Goal: Task Accomplishment & Management: Manage account settings

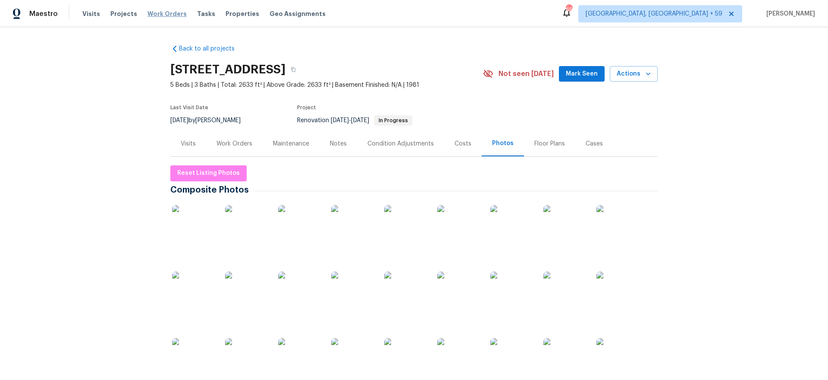
click at [171, 12] on span "Work Orders" at bounding box center [167, 13] width 39 height 9
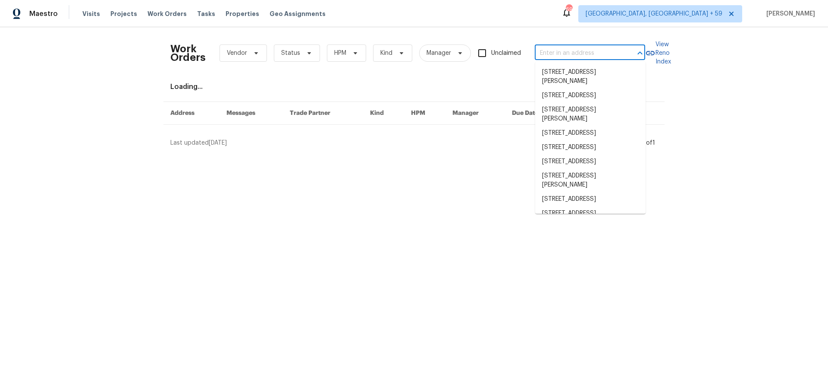
click at [593, 49] on input "text" at bounding box center [578, 53] width 86 height 13
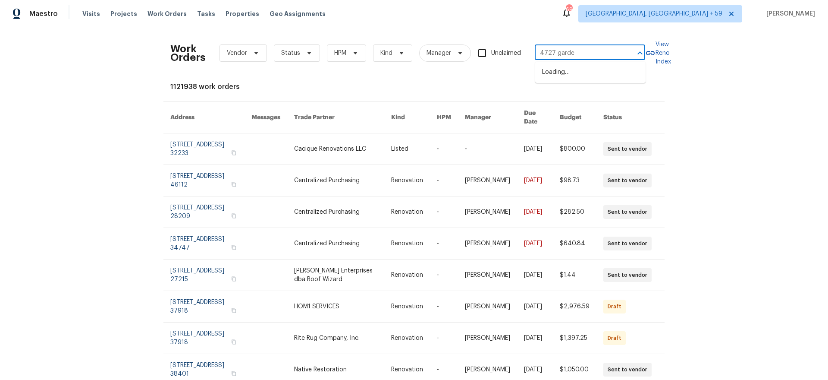
type input "4727 garden"
click at [573, 73] on li "[STREET_ADDRESS]" at bounding box center [590, 72] width 110 height 14
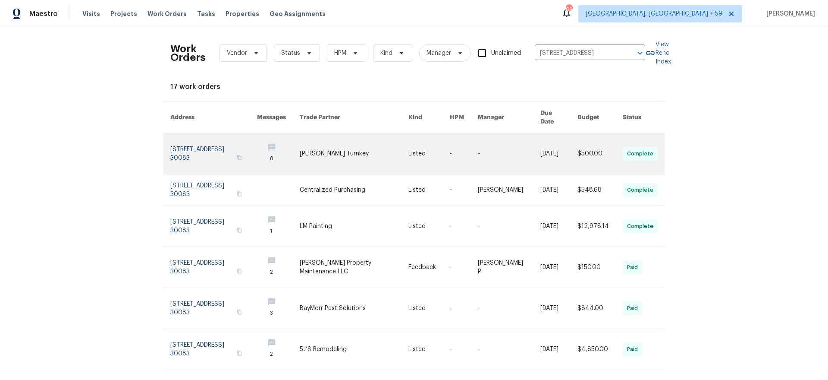
click at [194, 137] on link at bounding box center [213, 153] width 87 height 41
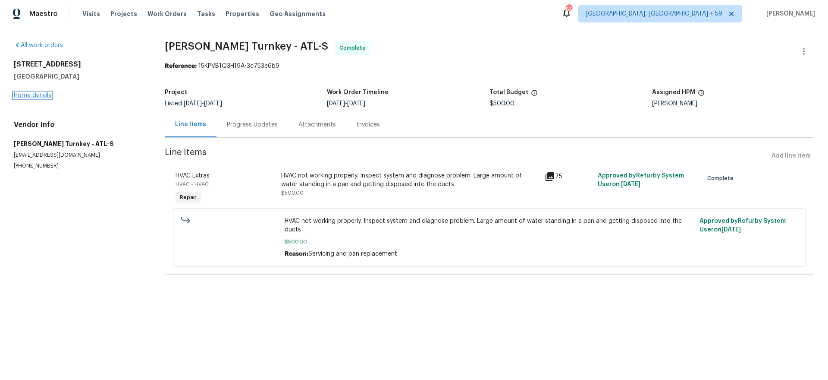
click at [42, 92] on link "Home details" at bounding box center [33, 95] width 38 height 6
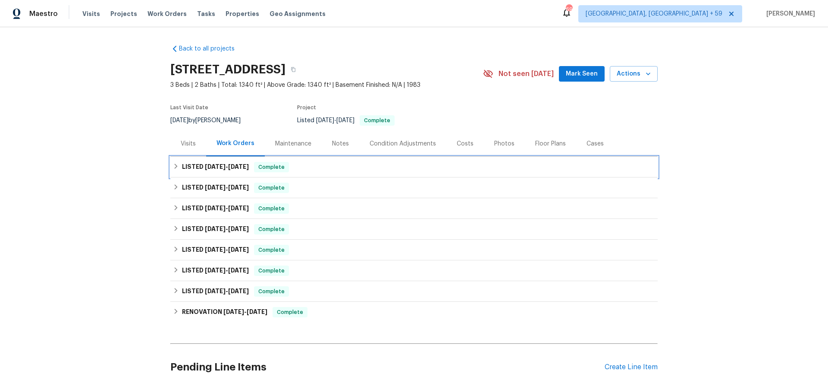
click at [220, 162] on h6 "LISTED [DATE] - [DATE]" at bounding box center [215, 167] width 67 height 10
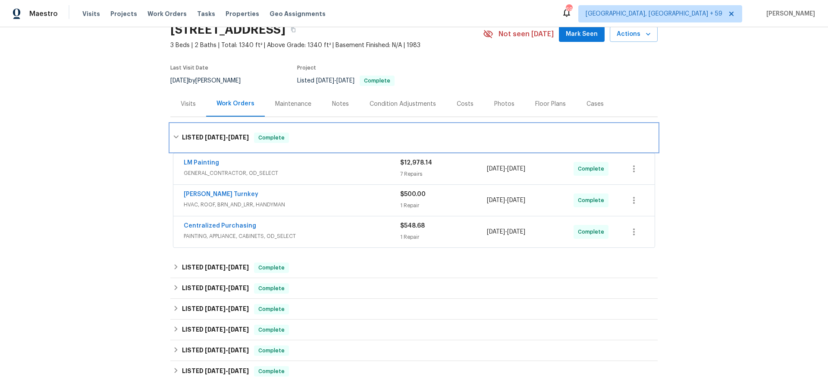
scroll to position [63, 0]
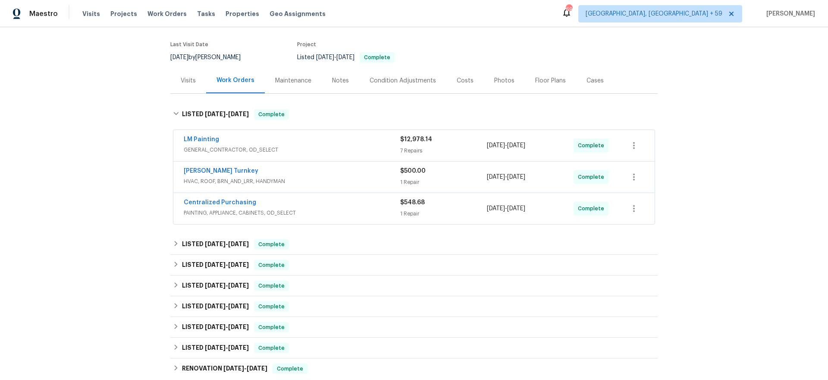
click at [264, 145] on div "LM Painting" at bounding box center [292, 140] width 217 height 10
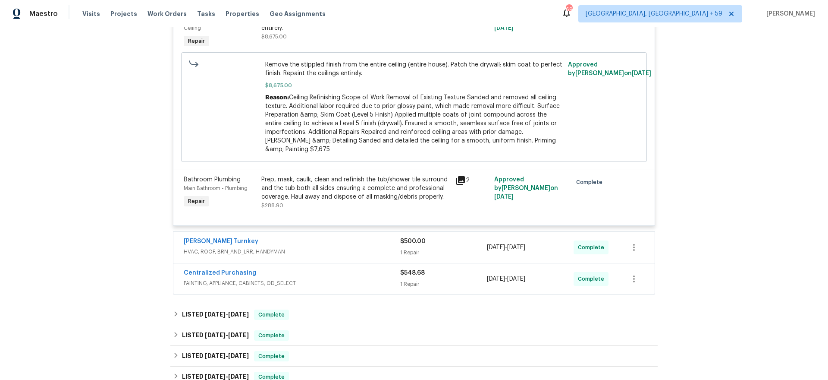
scroll to position [887, 0]
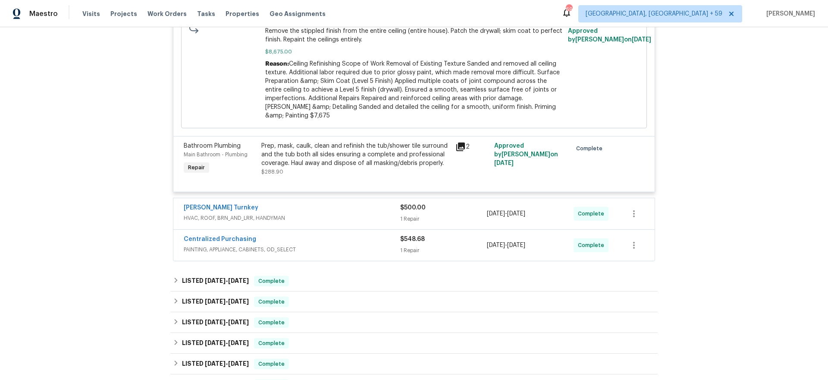
click at [353, 254] on span "PAINTING, APPLIANCE, CABINETS, OD_SELECT" at bounding box center [292, 249] width 217 height 9
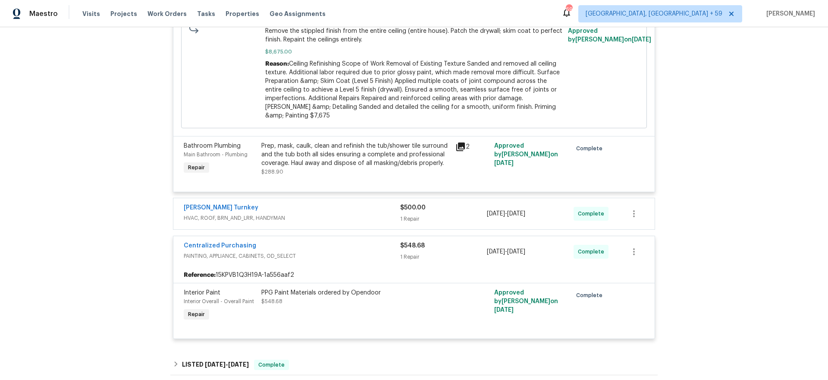
click at [362, 209] on div "[PERSON_NAME] Turnkey HVAC, ROOF, BRN_AND_LRR, HANDYMAN $500.00 1 Repair [DATE]…" at bounding box center [414, 213] width 482 height 31
click at [340, 214] on div "[PERSON_NAME] Turnkey" at bounding box center [292, 208] width 217 height 10
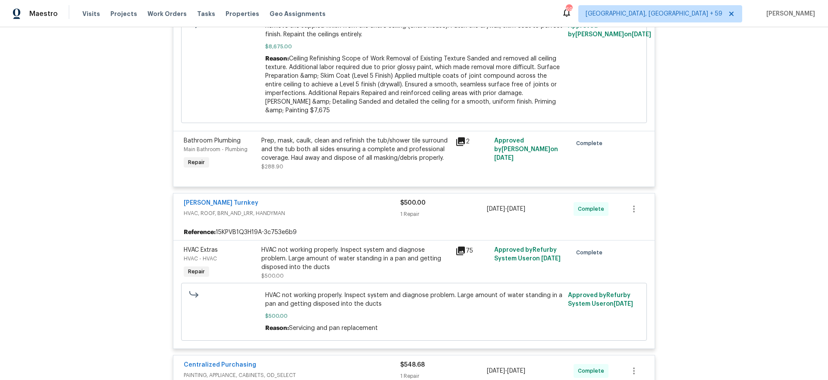
scroll to position [891, 0]
click at [152, 15] on span "Work Orders" at bounding box center [167, 13] width 39 height 9
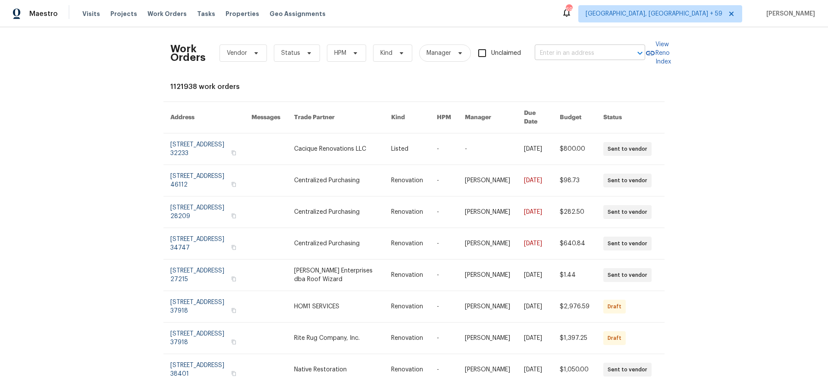
click at [562, 50] on input "text" at bounding box center [578, 53] width 86 height 13
type input "180 ant"
click at [567, 69] on li "[STREET_ADDRESS]" at bounding box center [590, 72] width 110 height 14
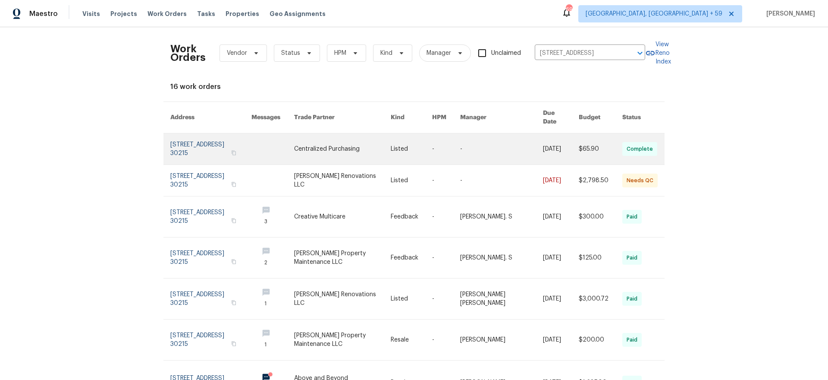
click at [200, 140] on link at bounding box center [210, 148] width 81 height 31
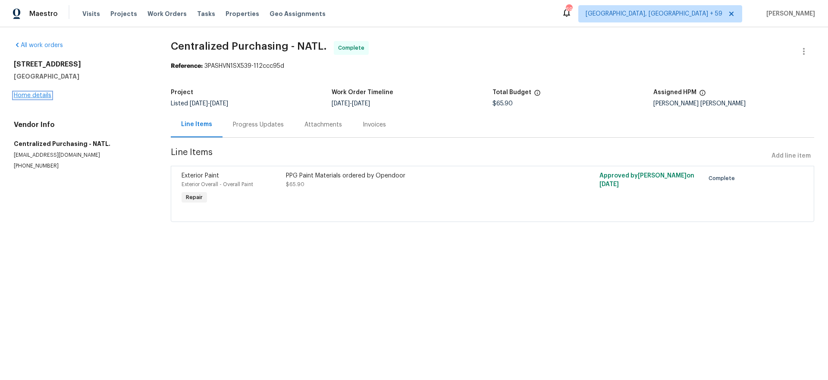
click at [24, 96] on link "Home details" at bounding box center [33, 95] width 38 height 6
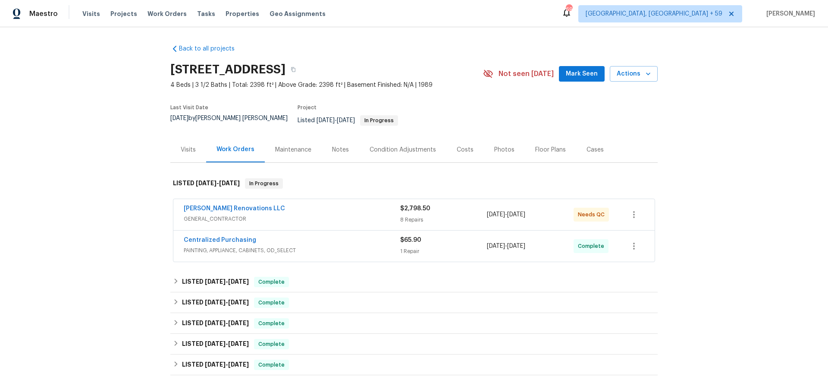
click at [297, 204] on div "[PERSON_NAME] Renovations LLC" at bounding box center [292, 209] width 217 height 10
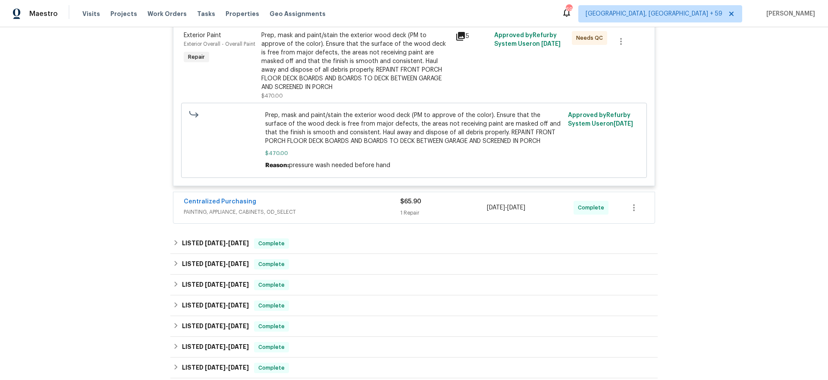
scroll to position [832, 0]
